Goal: Information Seeking & Learning: Learn about a topic

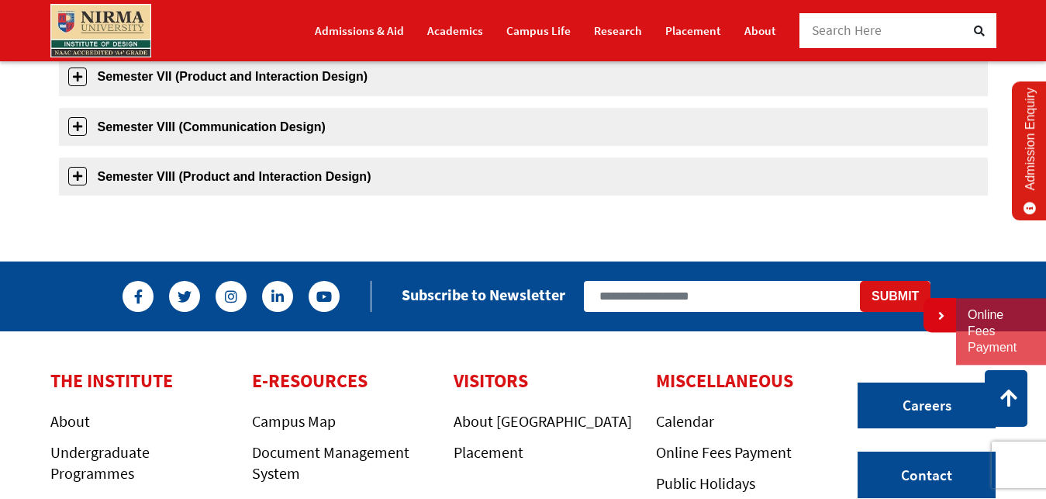
scroll to position [1028, 0]
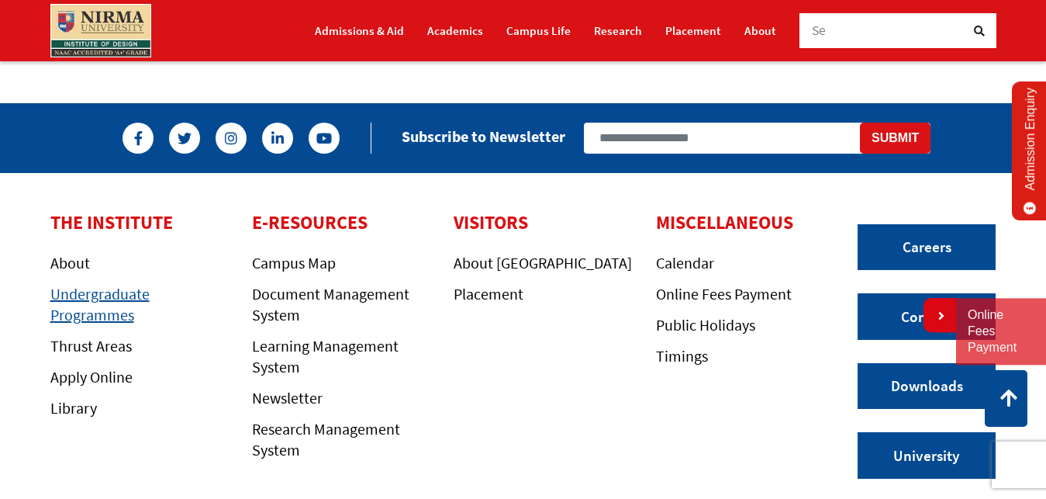
click at [112, 314] on link "Undergraduate Programmes" at bounding box center [99, 304] width 99 height 40
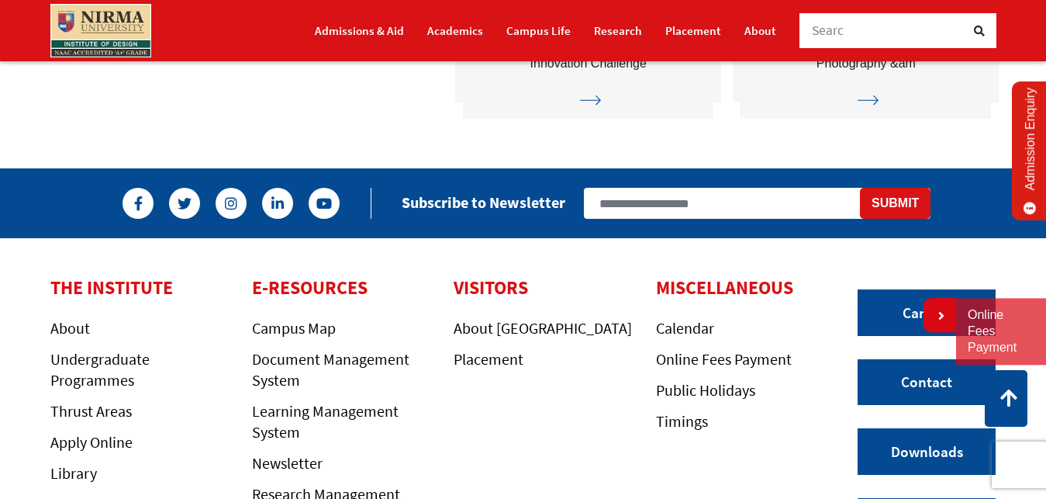
scroll to position [4034, 0]
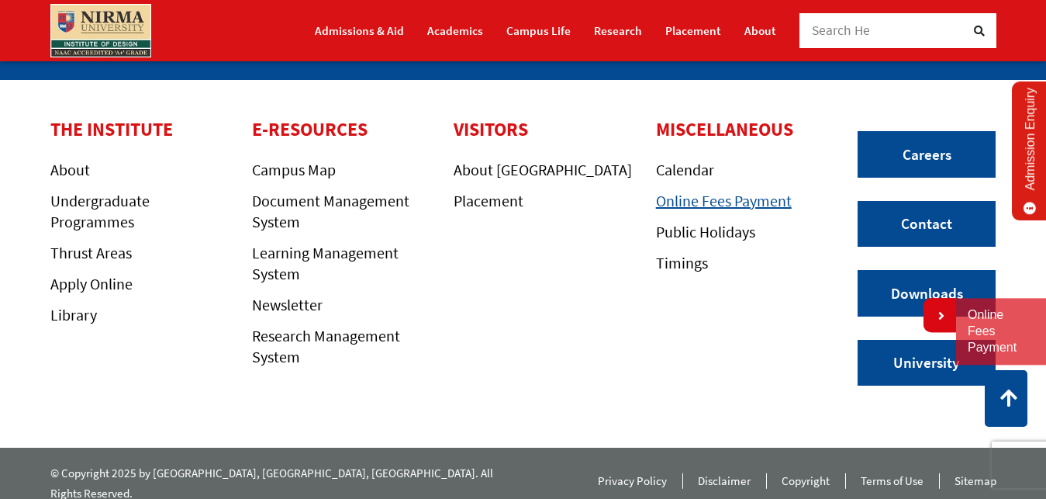
click at [736, 205] on link "Online Fees Payment" at bounding box center [724, 200] width 136 height 19
click at [455, 29] on link "Academics" at bounding box center [455, 30] width 56 height 27
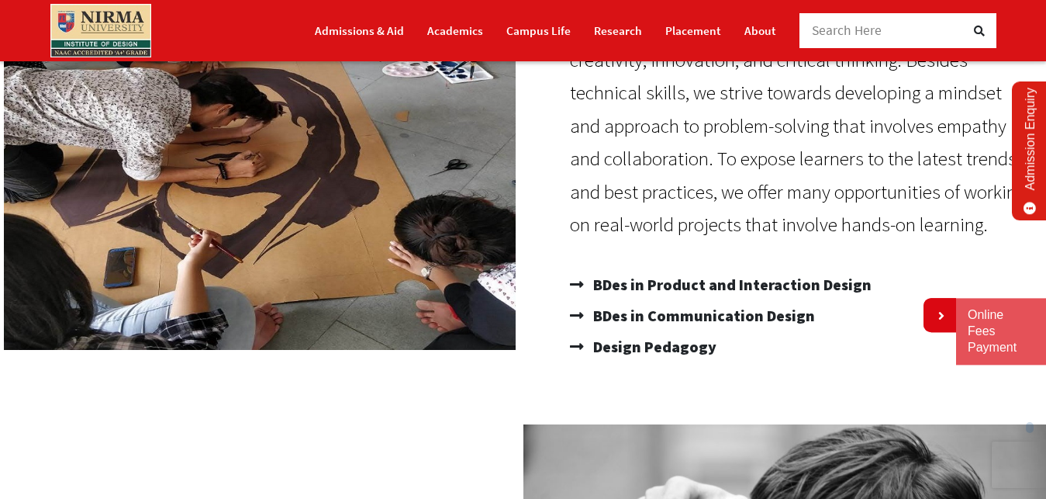
scroll to position [395, 0]
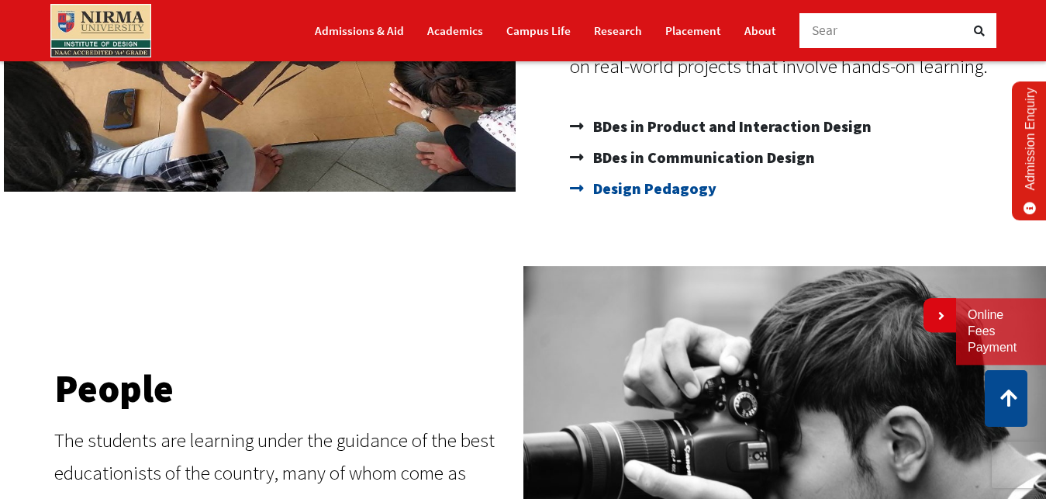
click at [673, 190] on span "Design Pedagogy" at bounding box center [652, 188] width 127 height 31
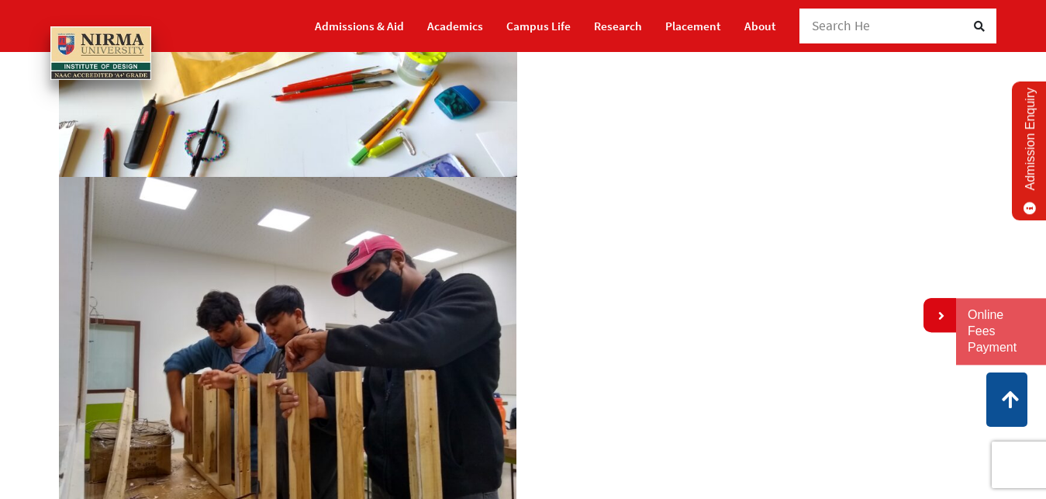
scroll to position [79, 0]
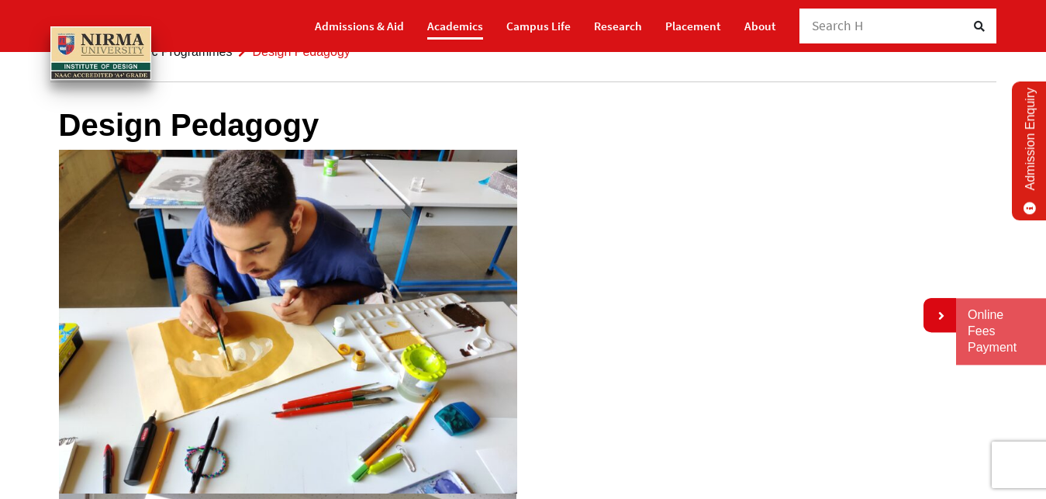
click at [453, 23] on link "Academics" at bounding box center [455, 25] width 56 height 27
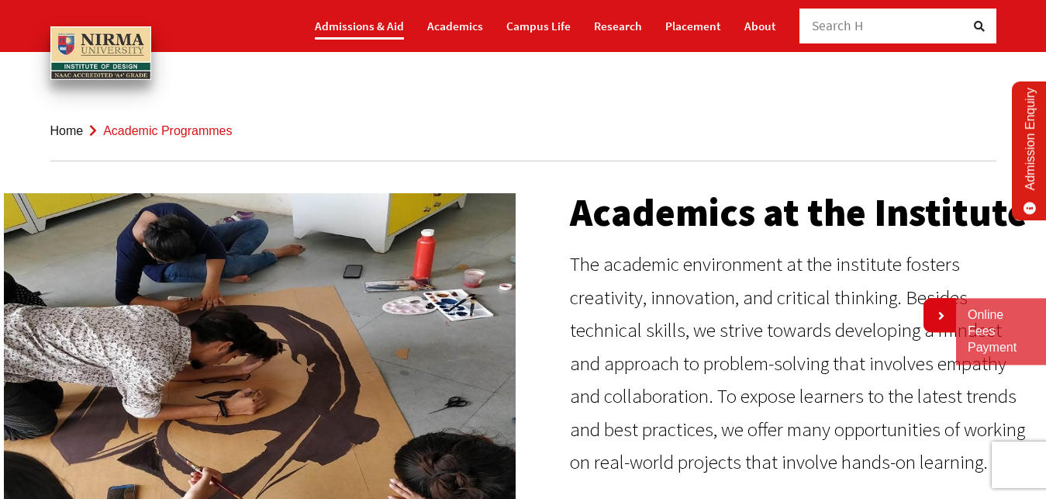
click at [385, 22] on link "Admissions & Aid" at bounding box center [359, 25] width 89 height 27
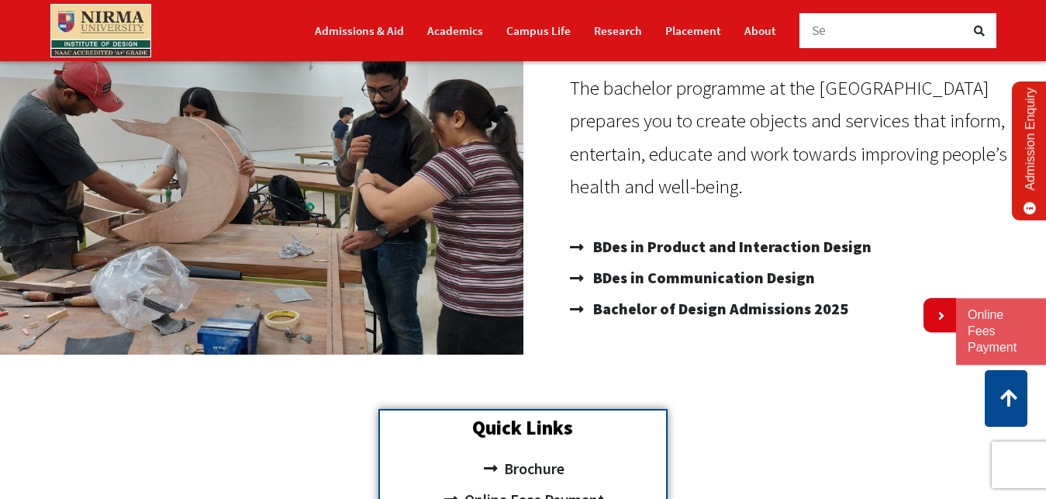
scroll to position [395, 0]
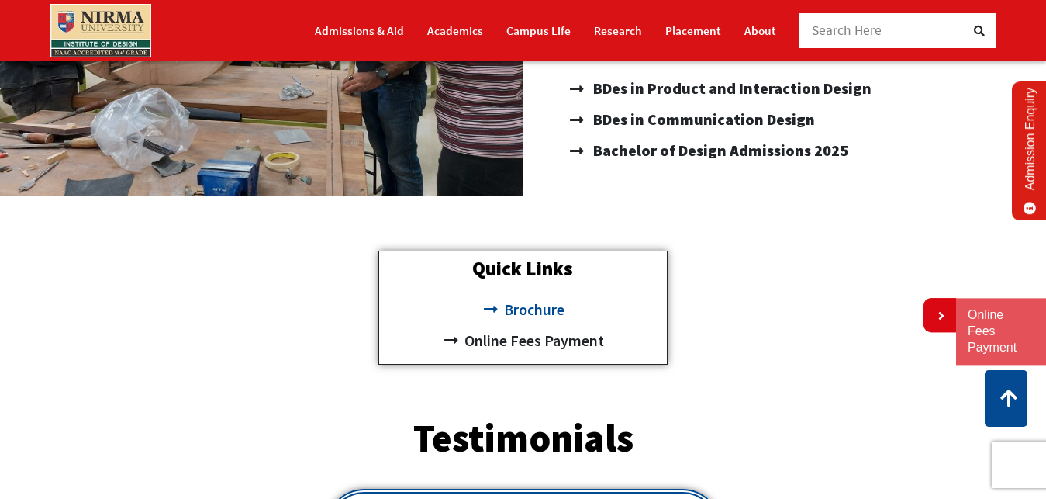
click at [535, 310] on span "Brochure" at bounding box center [532, 309] width 64 height 31
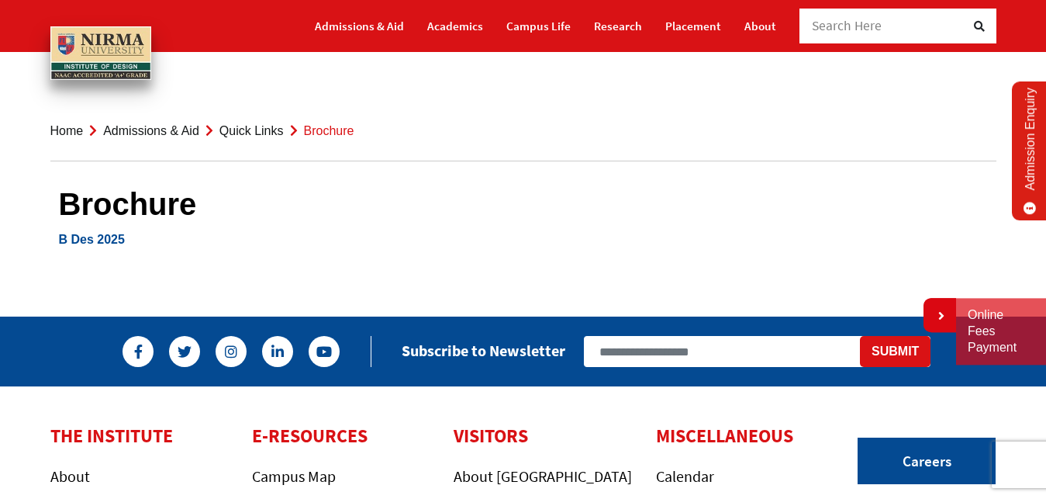
click at [88, 238] on link "B Des 2025" at bounding box center [92, 239] width 66 height 13
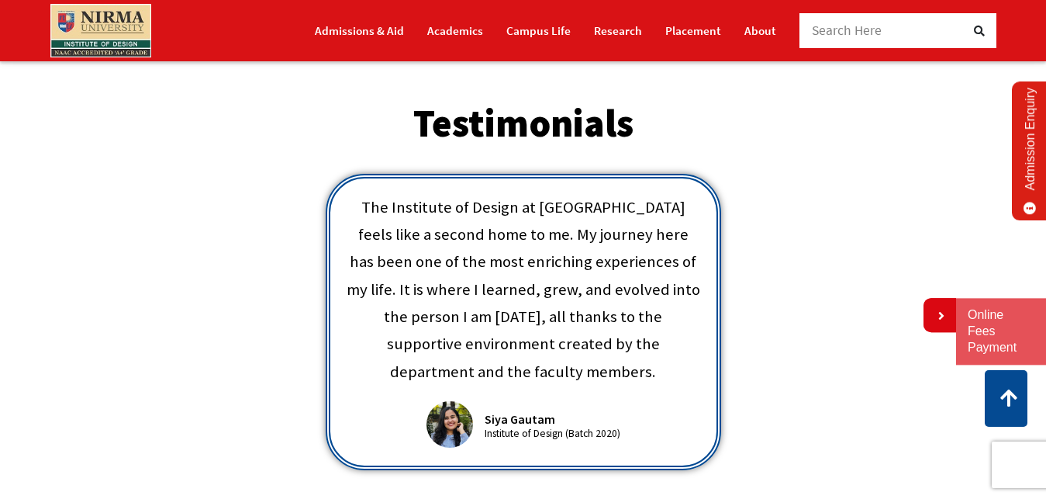
scroll to position [475, 0]
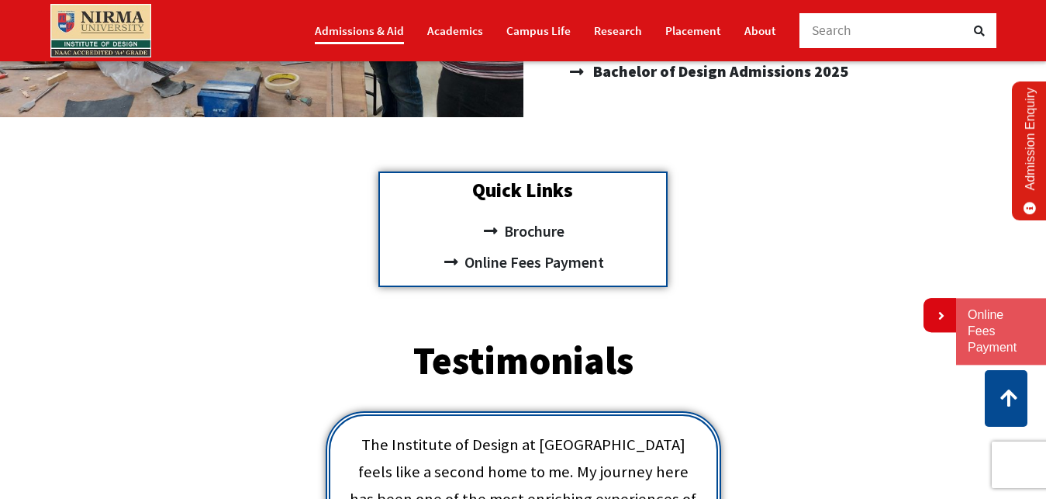
click at [372, 26] on link "Admissions & Aid" at bounding box center [359, 30] width 89 height 27
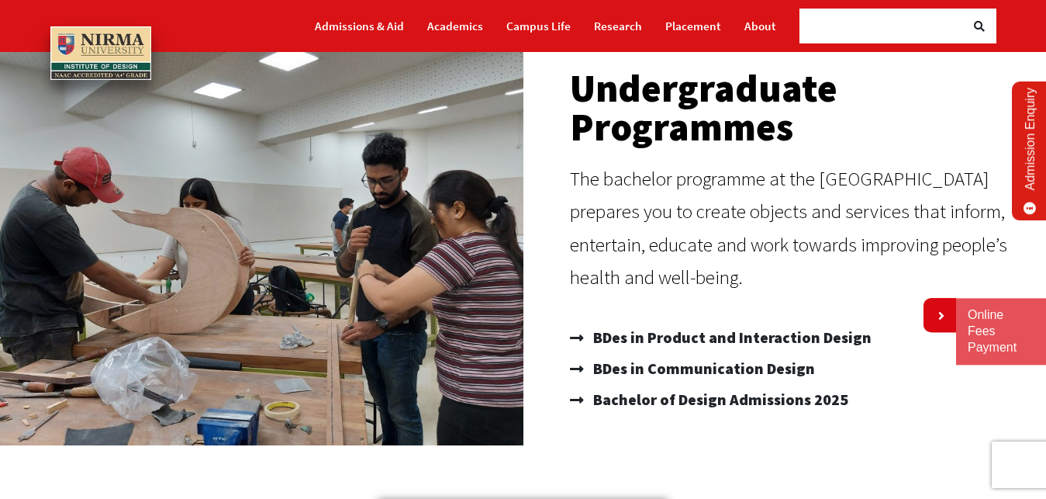
scroll to position [305, 0]
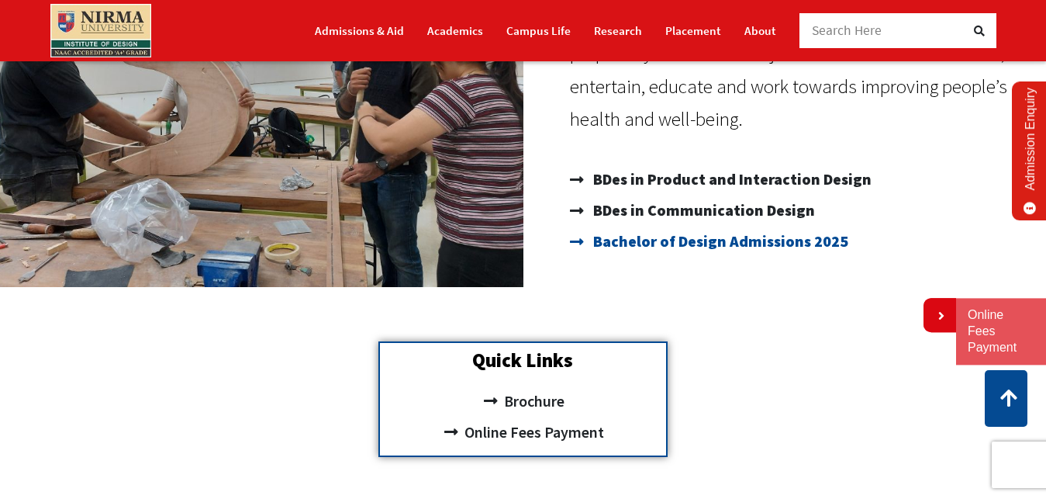
click at [743, 240] on span "Bachelor of Design Admissions 2025" at bounding box center [718, 241] width 259 height 31
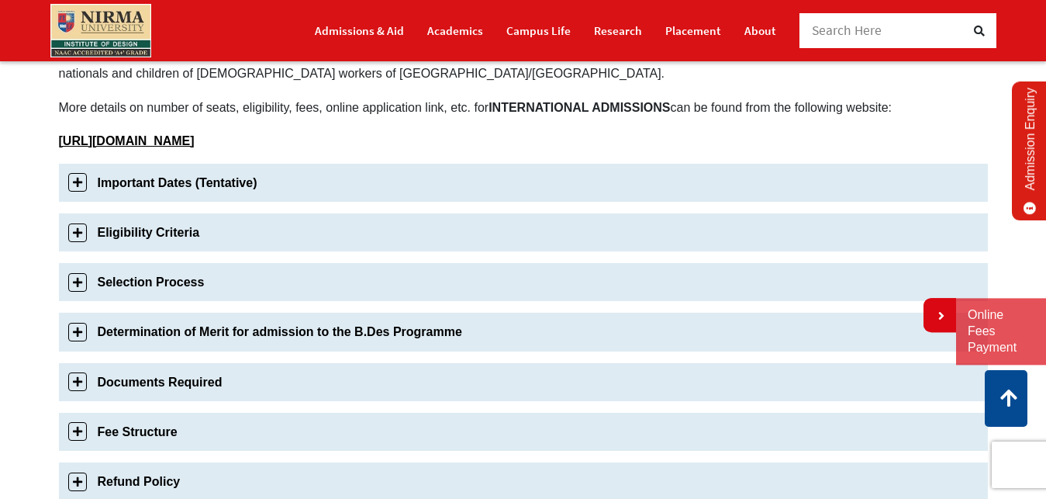
scroll to position [554, 0]
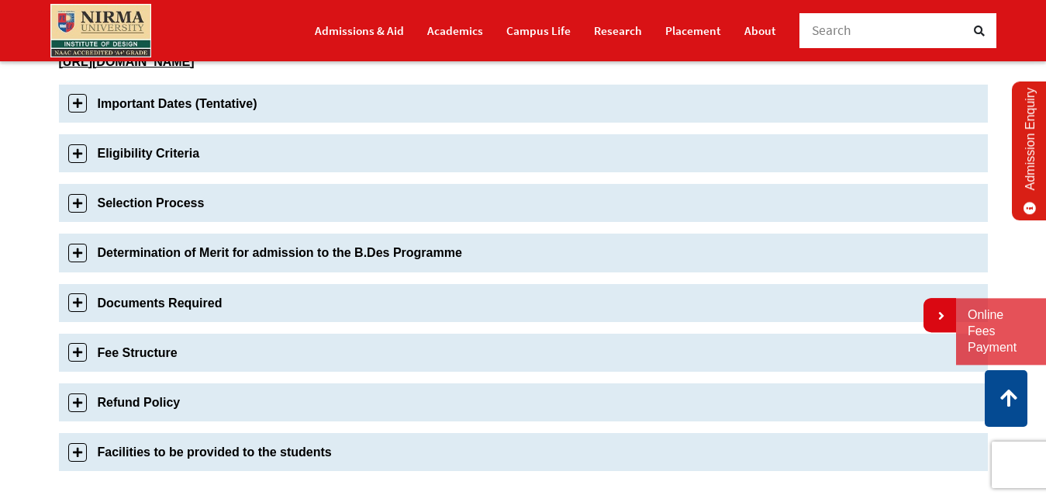
click at [164, 351] on link "Fee Structure" at bounding box center [523, 352] width 929 height 38
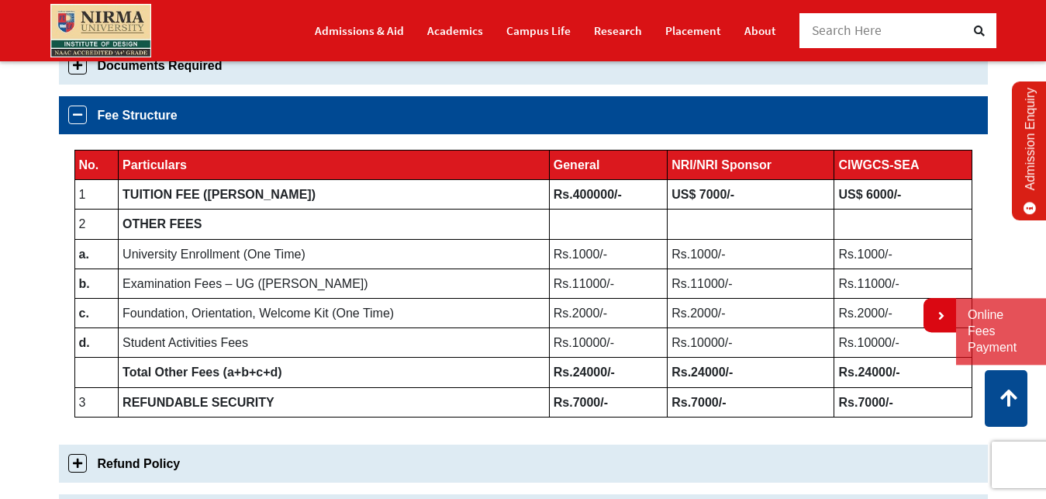
scroll to position [792, 0]
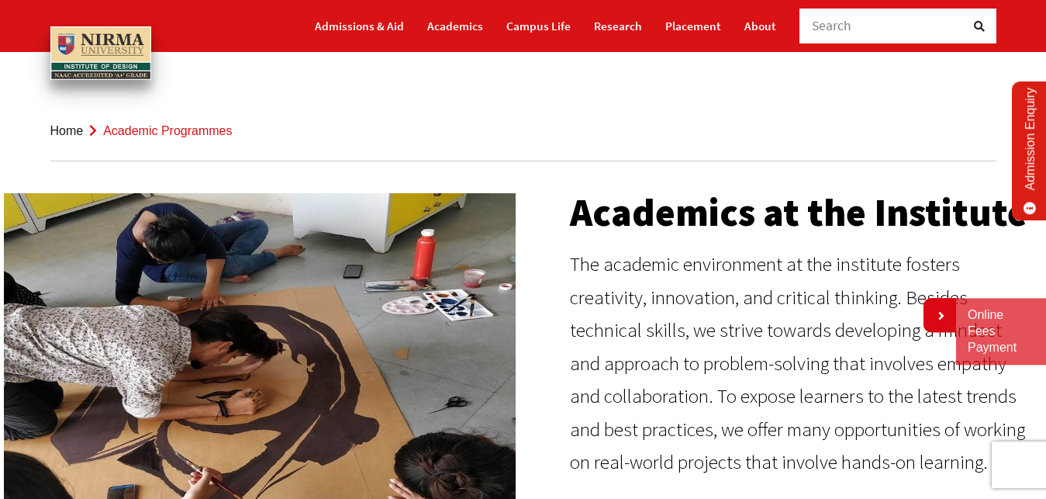
scroll to position [79, 0]
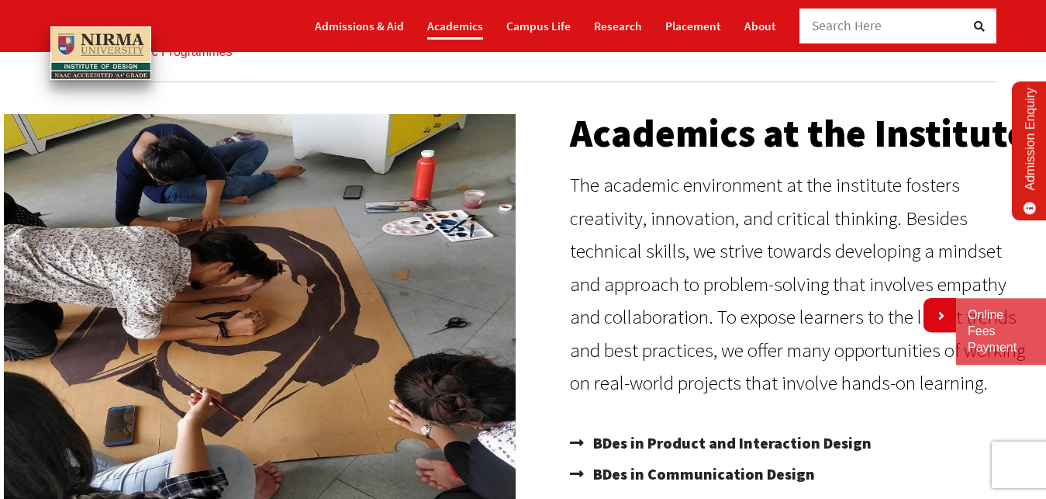
click at [464, 26] on link "Academics" at bounding box center [455, 25] width 56 height 27
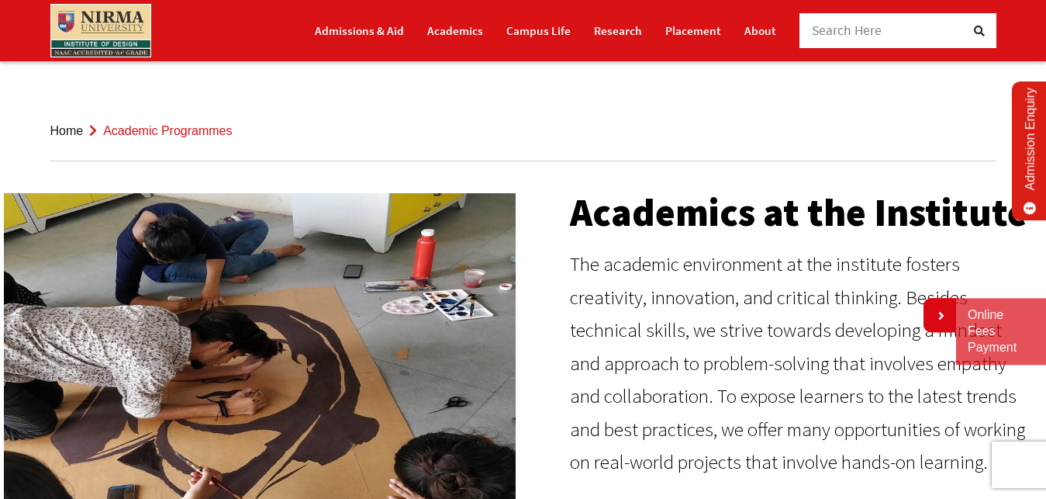
scroll to position [395, 0]
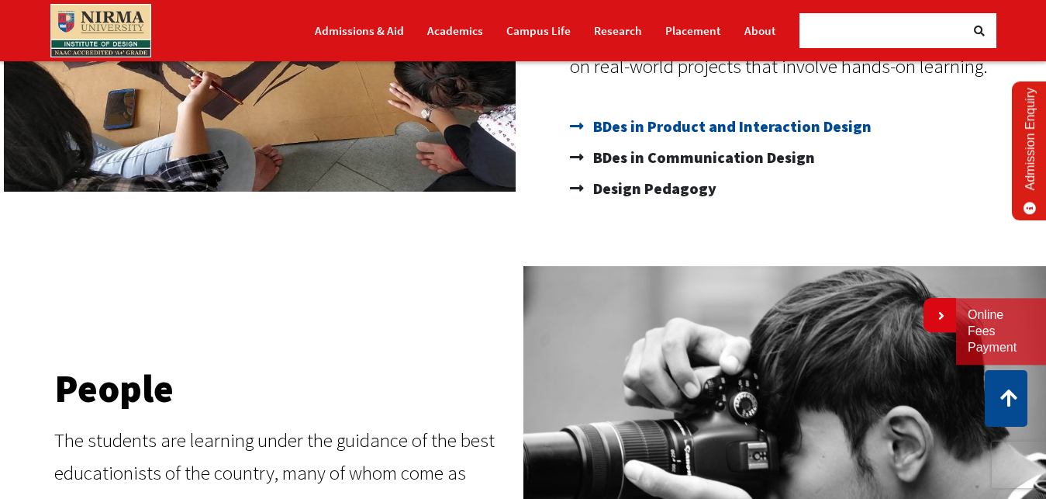
click at [692, 124] on span "BDes in Product and Interaction Design" at bounding box center [730, 126] width 282 height 31
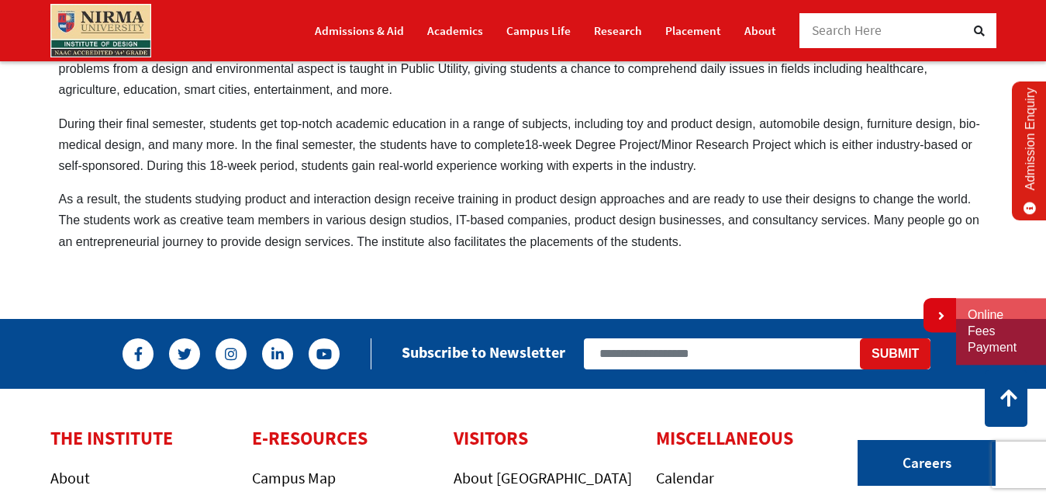
scroll to position [1503, 0]
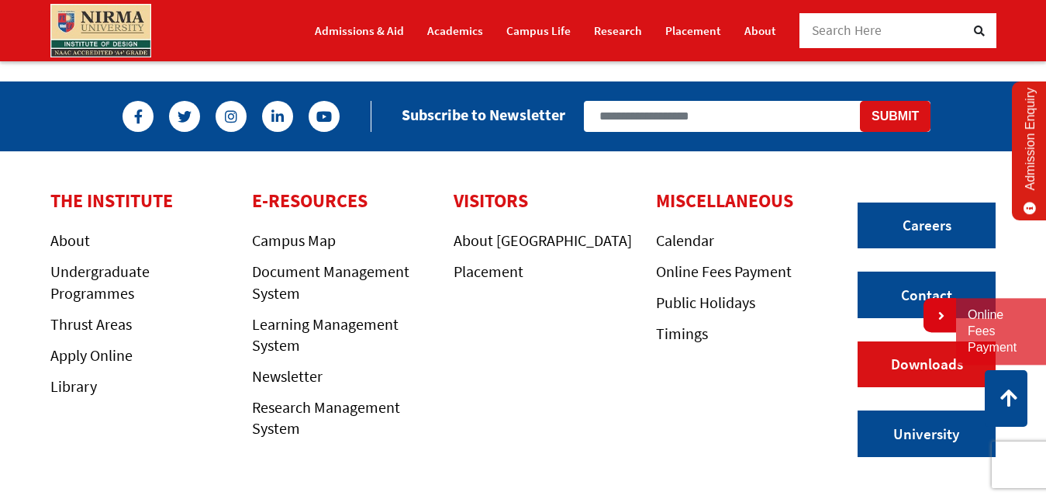
click at [886, 342] on link "Downloads" at bounding box center [927, 364] width 138 height 47
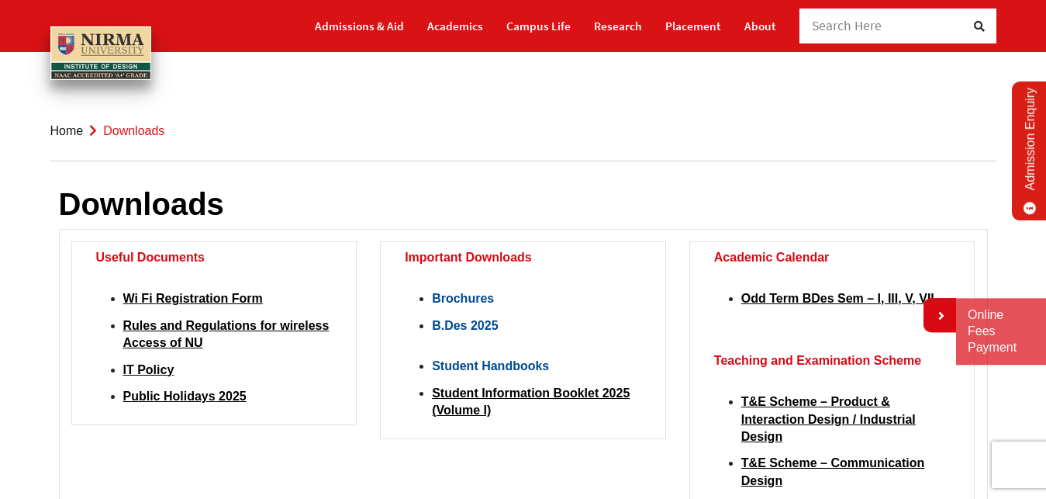
click at [477, 324] on link "B.Des 2025" at bounding box center [465, 325] width 66 height 13
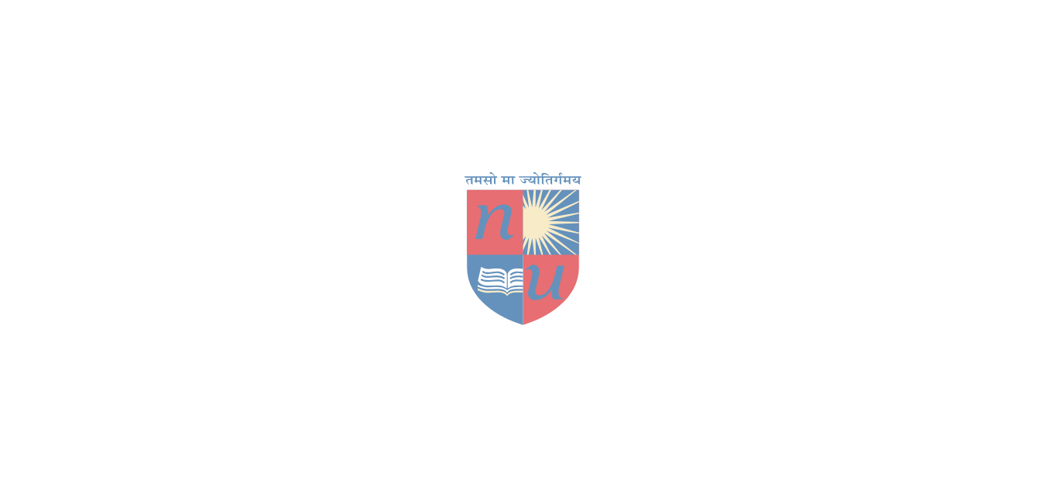
scroll to position [3832, 0]
